Goal: Task Accomplishment & Management: Manage account settings

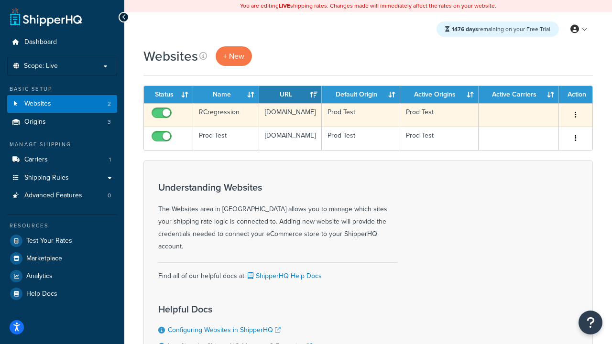
click at [576, 115] on icon "button" at bounding box center [576, 114] width 2 height 7
click at [0, 0] on link "Delete" at bounding box center [0, 0] width 0 height 0
